Goal: Task Accomplishment & Management: Manage account settings

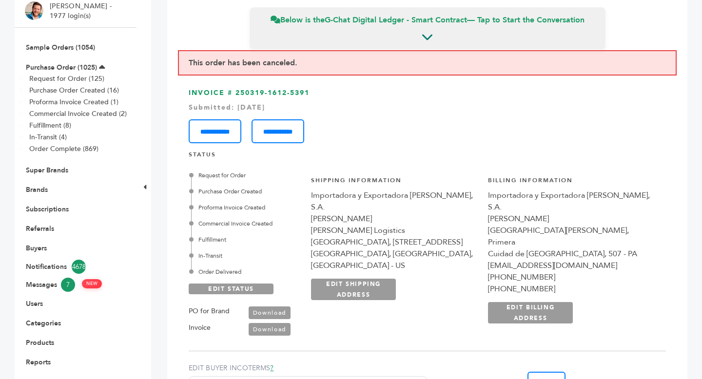
scroll to position [1942, 0]
click at [41, 192] on link "Brands" at bounding box center [37, 189] width 22 height 9
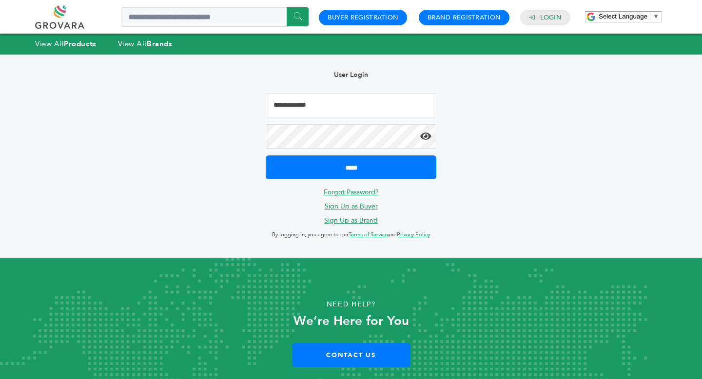
click at [328, 111] on input "Email Address" at bounding box center [351, 105] width 171 height 24
type input "**********"
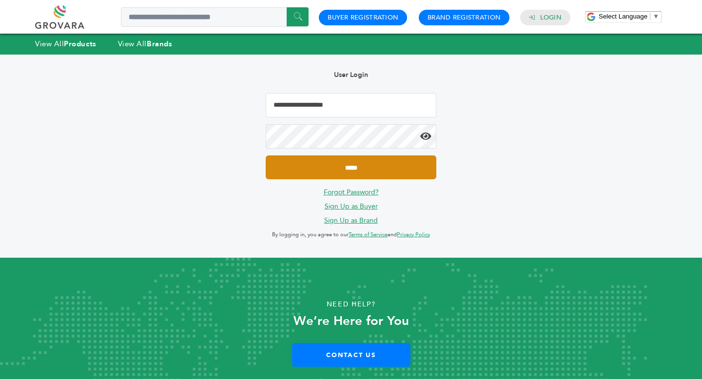
click at [358, 158] on input "*****" at bounding box center [351, 167] width 171 height 24
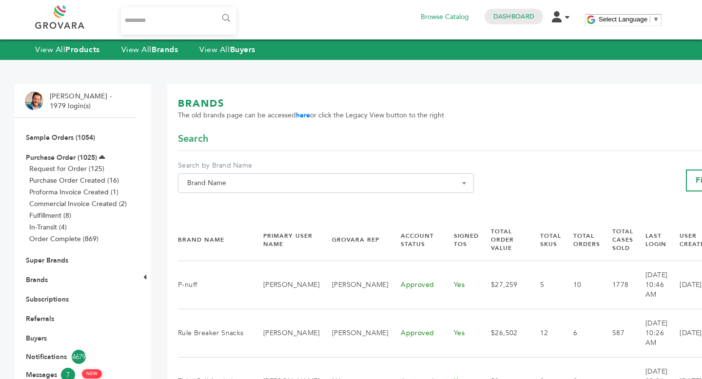
click at [238, 186] on span "Brand Name" at bounding box center [325, 183] width 285 height 14
click at [238, 207] on input "Search" at bounding box center [315, 201] width 271 height 12
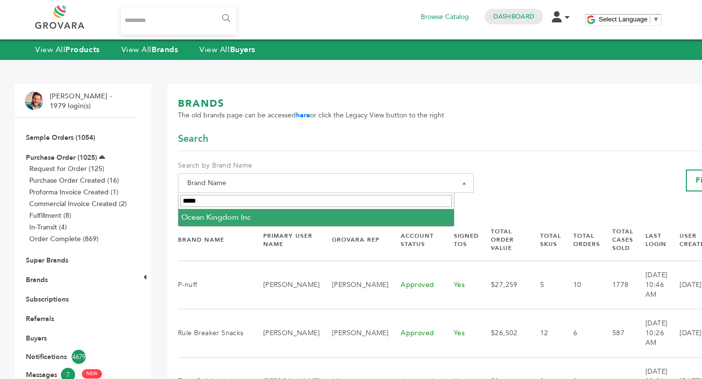
type input "*****"
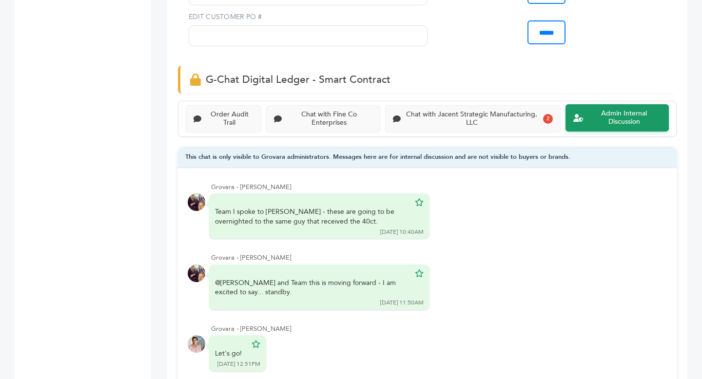
scroll to position [568, 0]
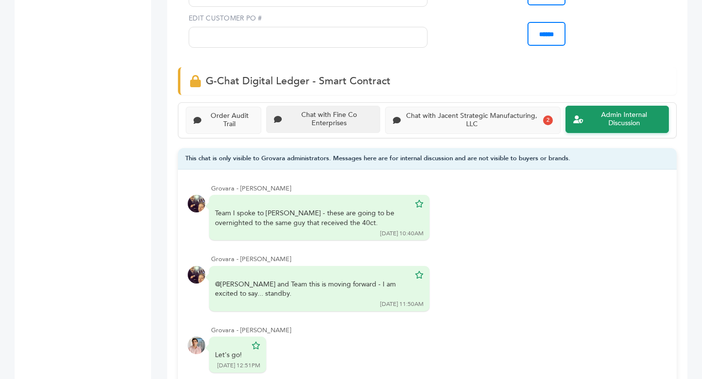
click at [306, 120] on div "Chat with Fine Co Enterprises" at bounding box center [329, 119] width 86 height 17
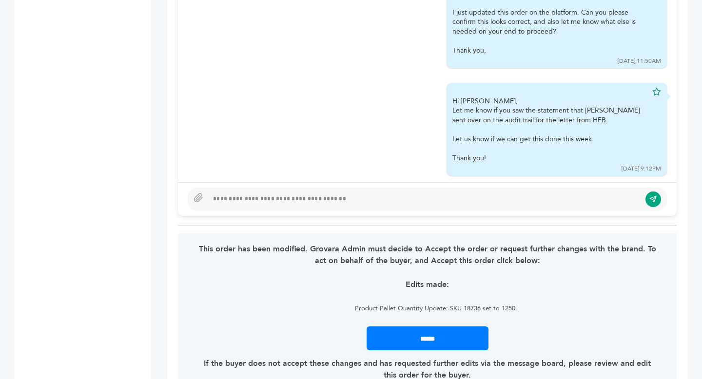
scroll to position [795, 0]
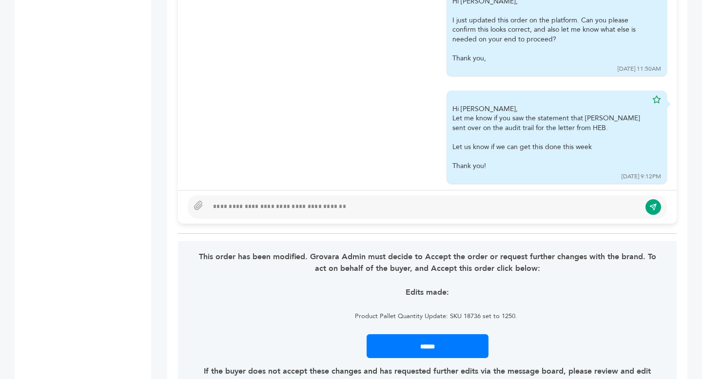
click at [278, 220] on div at bounding box center [427, 207] width 499 height 34
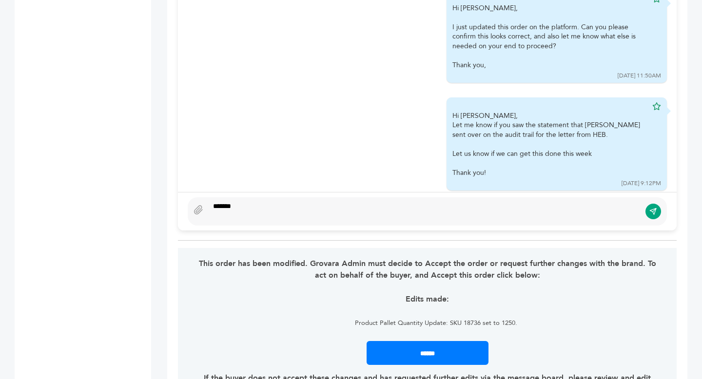
scroll to position [778, 0]
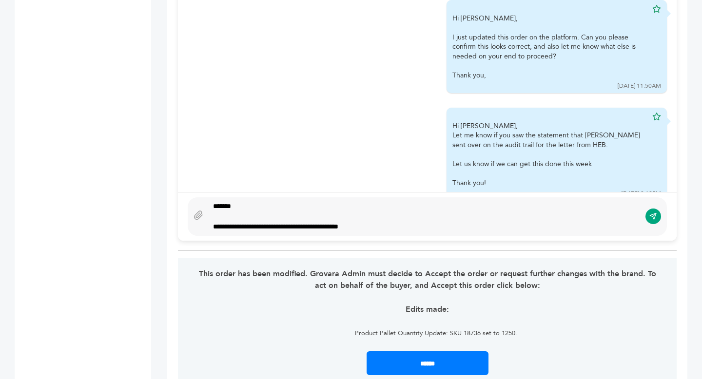
type textarea "**********"
click at [302, 229] on div "**********" at bounding box center [424, 227] width 423 height 10
click at [381, 227] on div "**********" at bounding box center [424, 227] width 423 height 10
click at [651, 216] on icon "submit" at bounding box center [653, 216] width 8 height 8
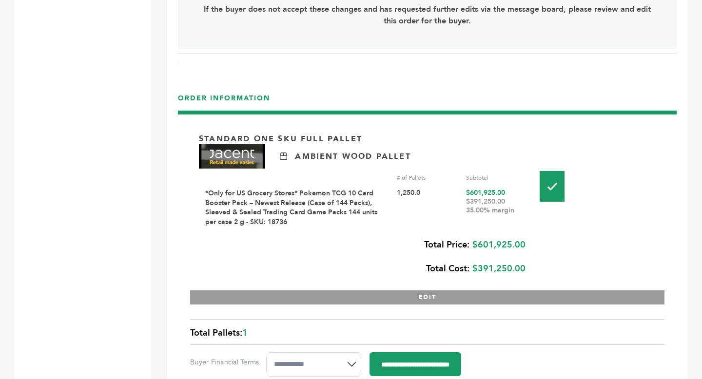
scroll to position [1164, 0]
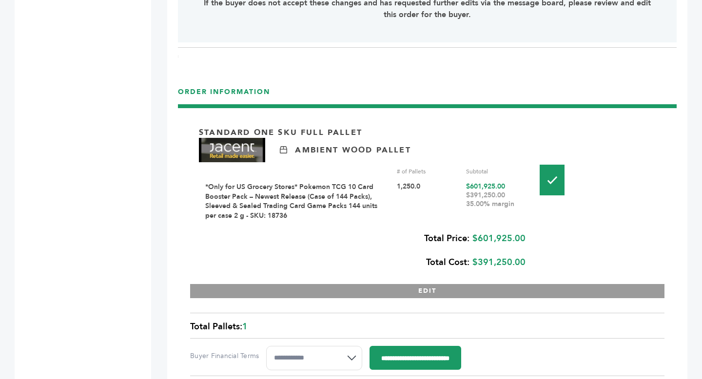
click at [254, 214] on link "*Only for US Grocery Stores* Pokemon TCG 10 Card Booster Pack – Newest Release …" at bounding box center [291, 201] width 172 height 38
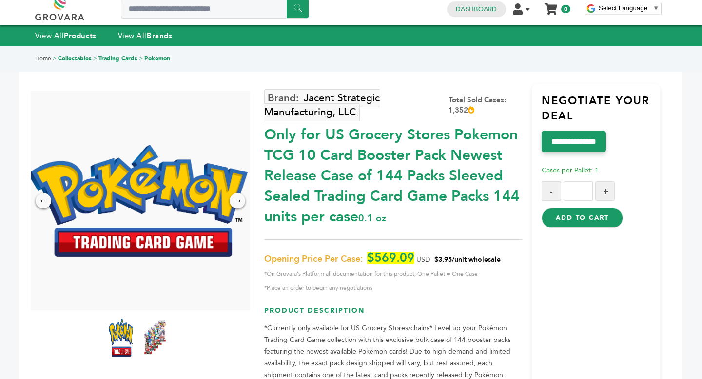
scroll to position [388, 0]
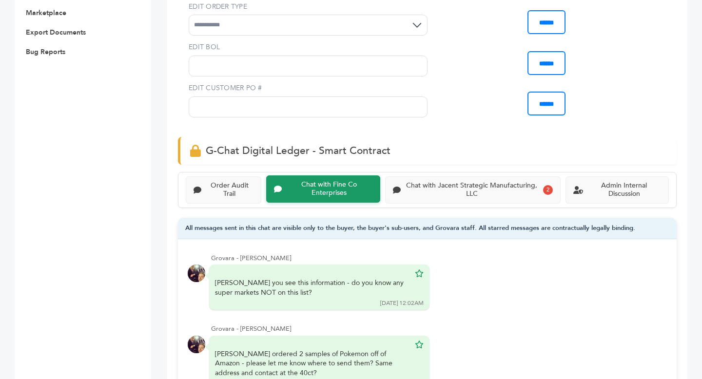
scroll to position [492, 0]
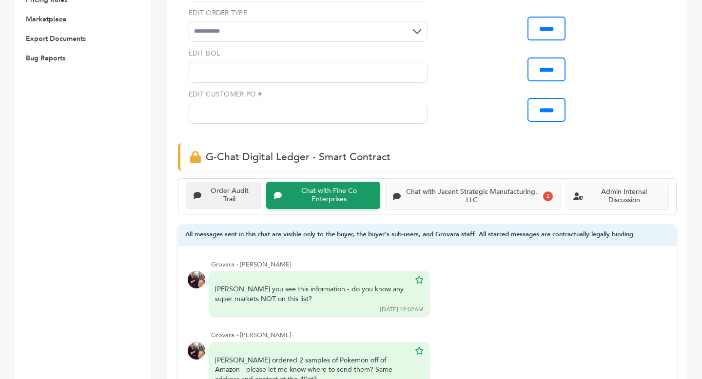
click at [217, 191] on div "Order Audit Trail" at bounding box center [229, 195] width 48 height 17
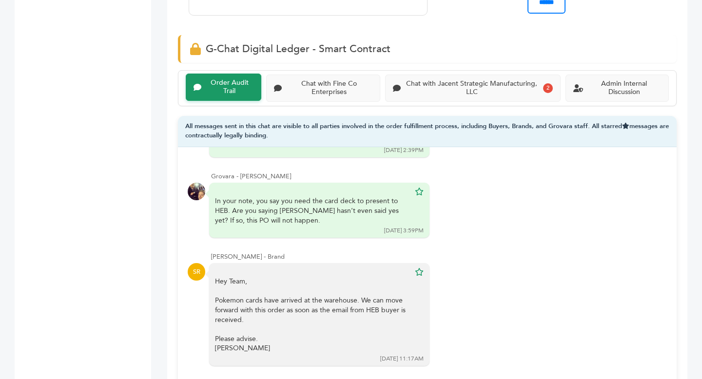
scroll to position [5283, 0]
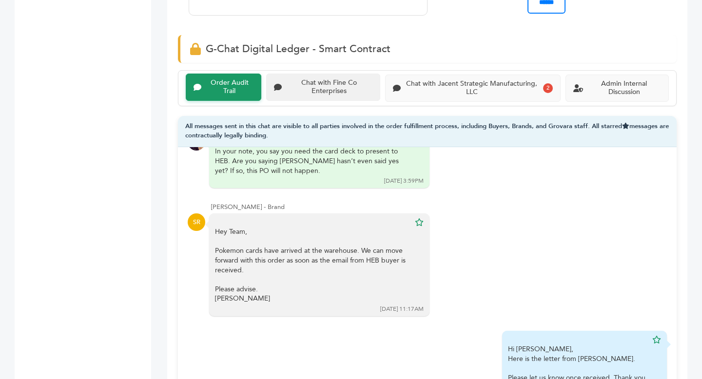
click at [347, 100] on div "Chat with Fine Co Enterprises" at bounding box center [323, 87] width 114 height 27
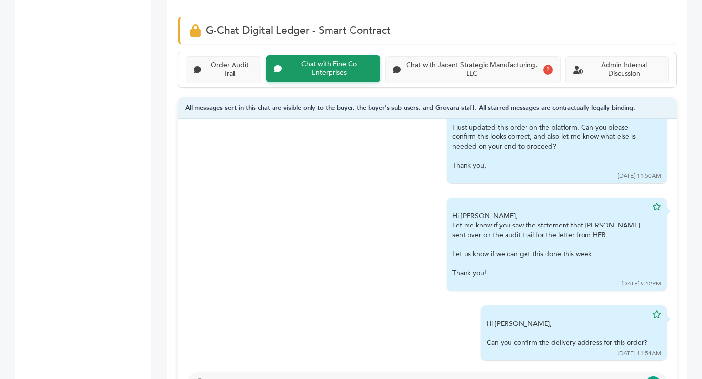
scroll to position [619, 0]
click at [454, 71] on div "Chat with Jacent Strategic Manufacturing, LLC" at bounding box center [472, 68] width 135 height 17
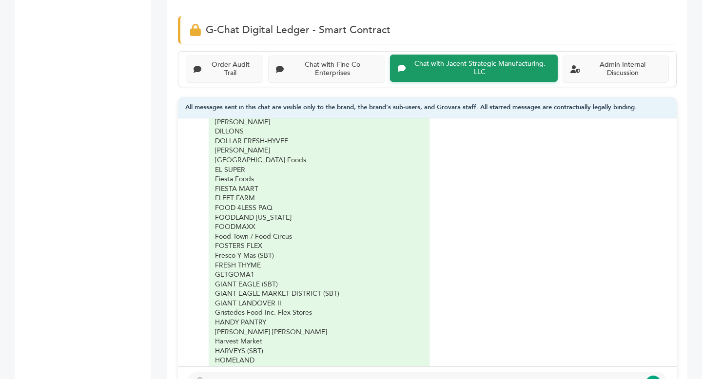
scroll to position [653, 0]
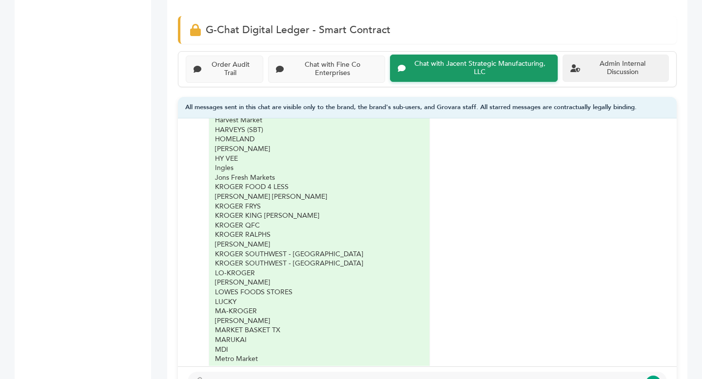
click at [611, 63] on div "Admin Internal Discussion" at bounding box center [622, 68] width 77 height 17
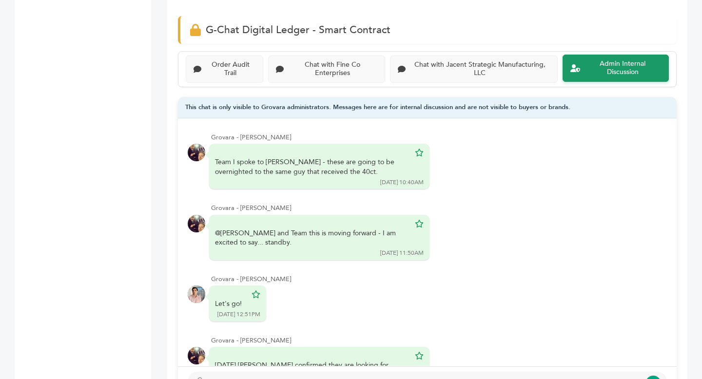
scroll to position [163, 0]
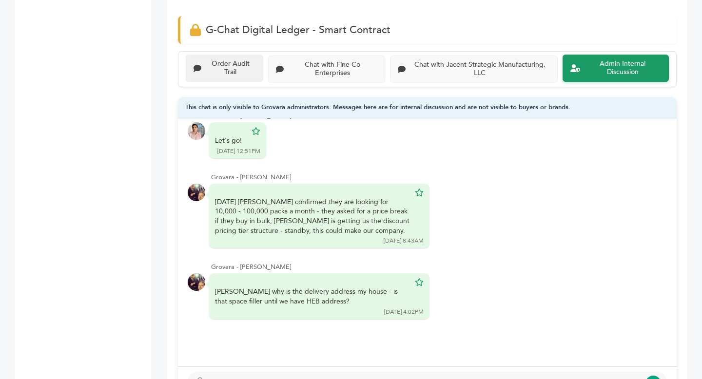
click at [246, 70] on div "Order Audit Trail" at bounding box center [230, 68] width 50 height 17
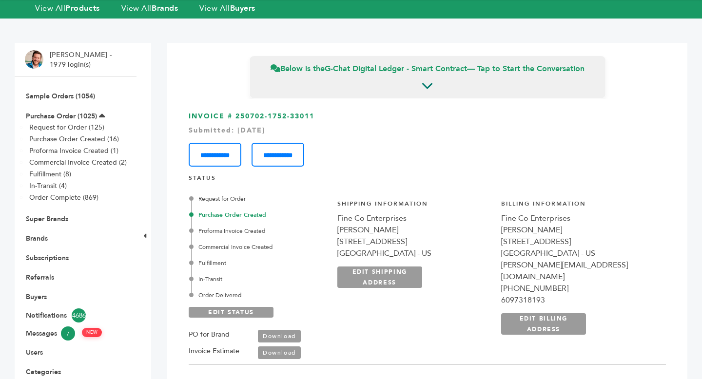
scroll to position [136, 0]
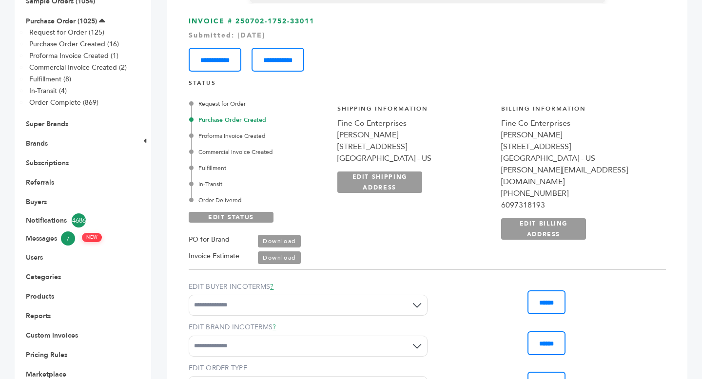
click at [287, 240] on link "Download" at bounding box center [279, 241] width 43 height 13
click at [278, 258] on link "Download" at bounding box center [279, 257] width 43 height 13
click at [39, 144] on link "Brands" at bounding box center [37, 143] width 22 height 9
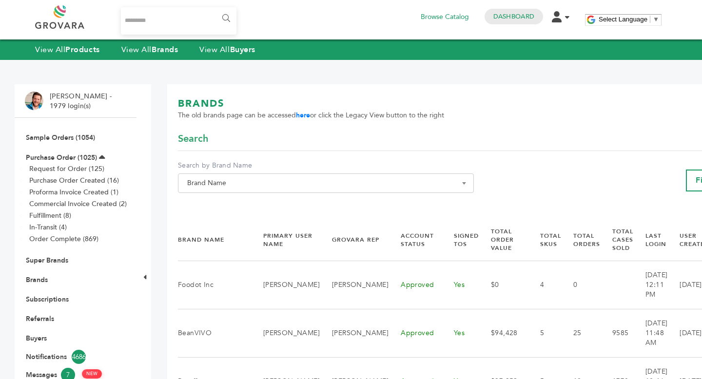
click at [258, 186] on span "Brand Name" at bounding box center [325, 183] width 285 height 14
click at [258, 200] on input "Search" at bounding box center [315, 201] width 271 height 12
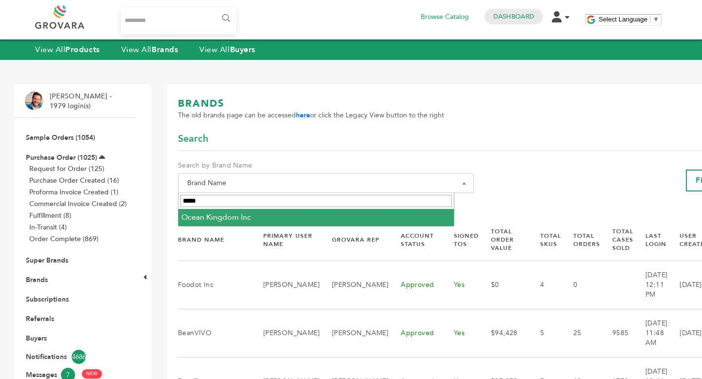
type input "*****"
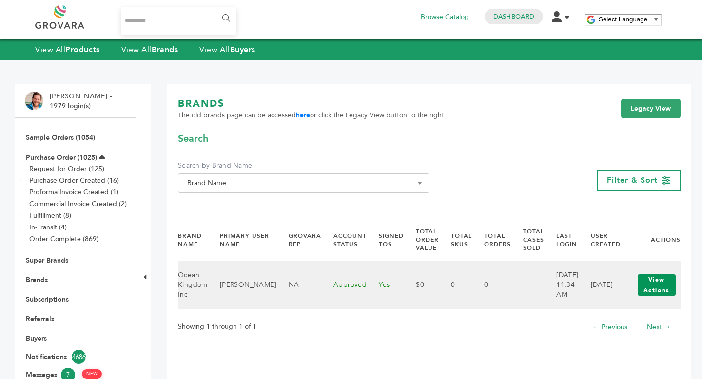
click at [670, 282] on button "View Actions" at bounding box center [656, 284] width 38 height 21
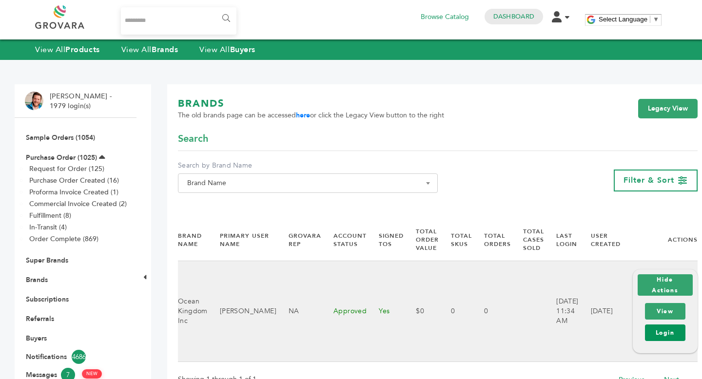
click at [659, 337] on link "Login" at bounding box center [665, 333] width 40 height 17
